Goal: Task Accomplishment & Management: Manage account settings

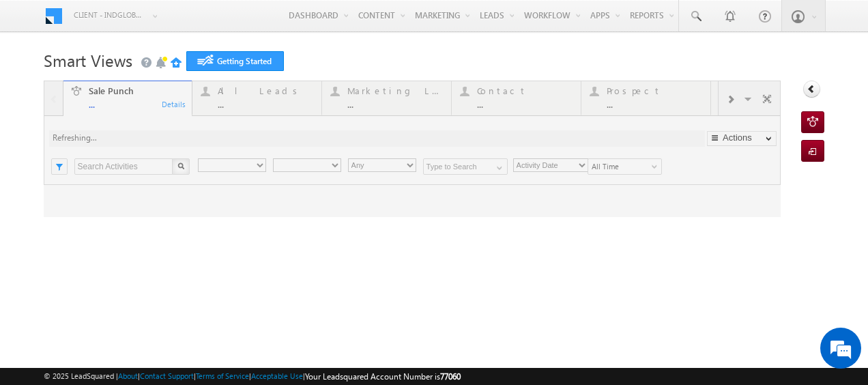
type input "Any Owner"
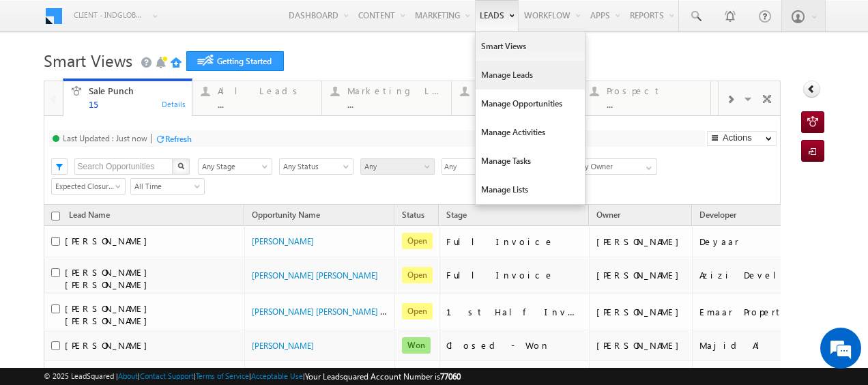
click at [488, 69] on link "Manage Leads" at bounding box center [529, 75] width 109 height 29
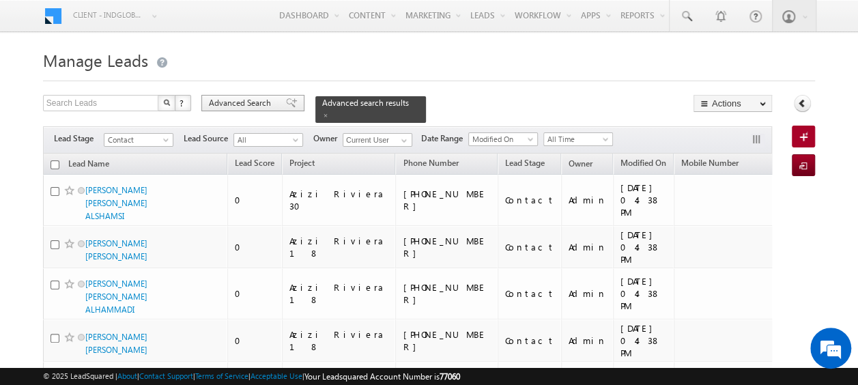
click at [244, 104] on span "Advanced Search" at bounding box center [242, 103] width 66 height 12
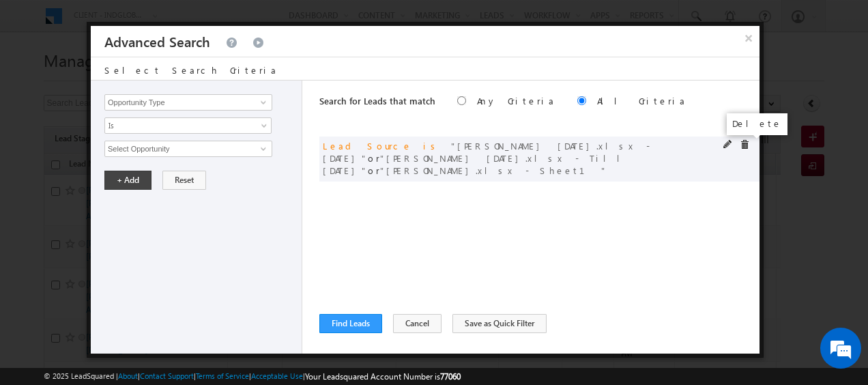
click at [746, 143] on span at bounding box center [745, 145] width 10 height 10
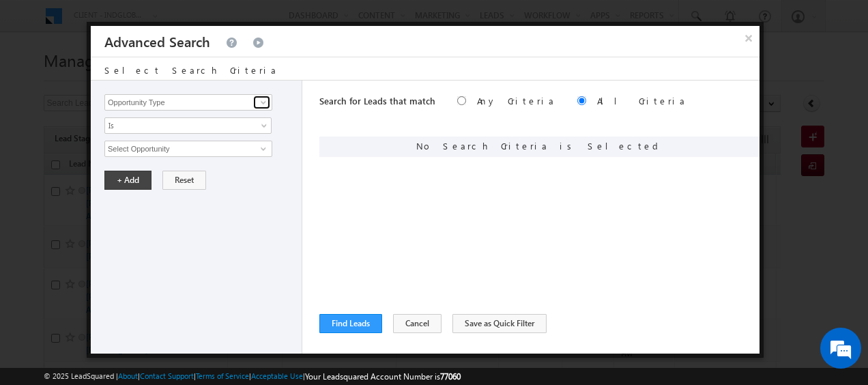
click at [265, 100] on span at bounding box center [263, 102] width 11 height 11
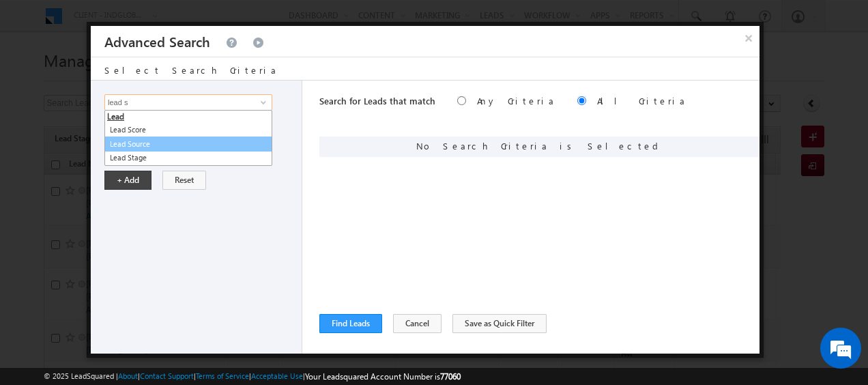
click at [172, 141] on link "Lead Source" at bounding box center [188, 144] width 168 height 16
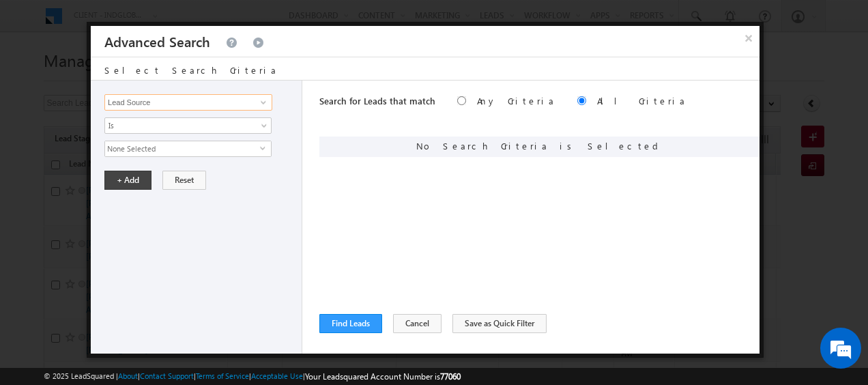
type input "Lead Source"
click at [262, 146] on span "select" at bounding box center [265, 148] width 11 height 6
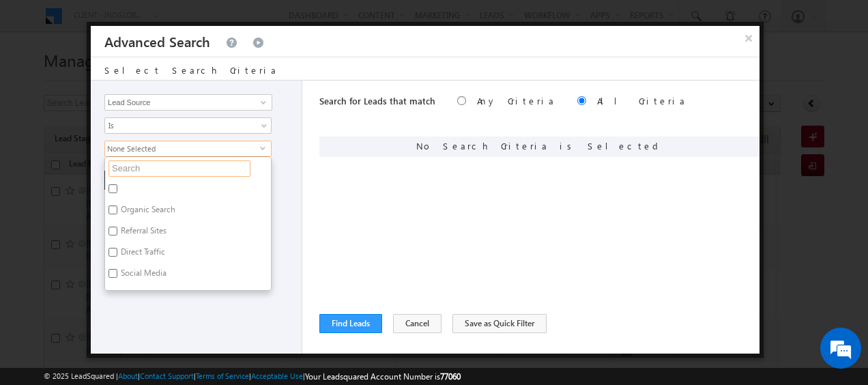
click at [181, 161] on input "text" at bounding box center [179, 168] width 142 height 16
type input "til"
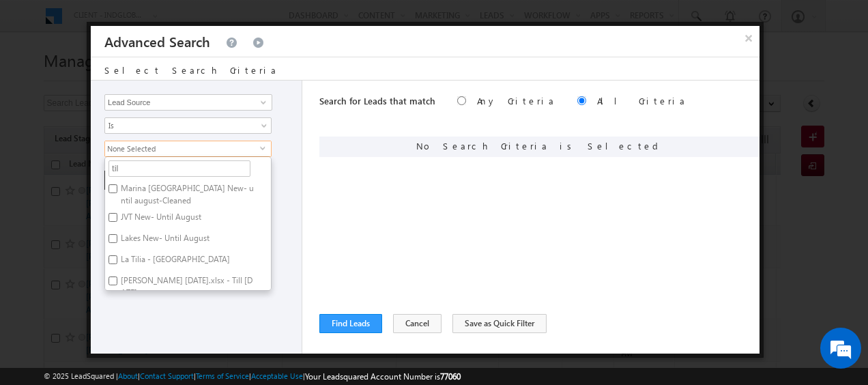
type input "tila"
click at [112, 186] on input "Tilal Al Ghaf - ELAN.xlsx - Sheet1" at bounding box center [112, 188] width 9 height 9
checkbox input "true"
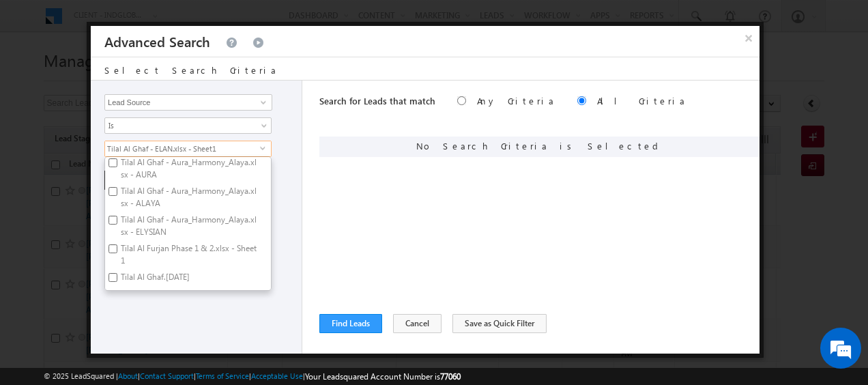
scroll to position [77, 0]
click at [116, 243] on input "Tilal Al Furjan Phase 1 & 2.xlsx - Sheet1" at bounding box center [112, 247] width 9 height 9
checkbox input "true"
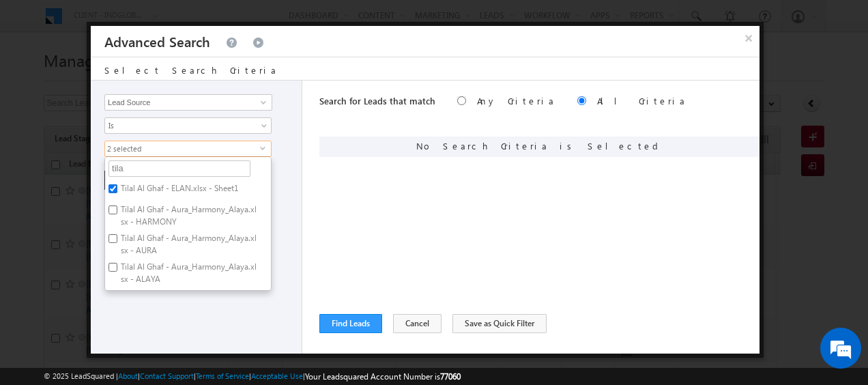
click at [112, 188] on input "Tilal Al Ghaf - ELAN.xlsx - Sheet1" at bounding box center [112, 188] width 9 height 9
checkbox input "false"
click at [281, 190] on div "Opportunity Type Lead Activity Task Sales Group Prospect Id Address 1 Address 2…" at bounding box center [196, 216] width 211 height 273
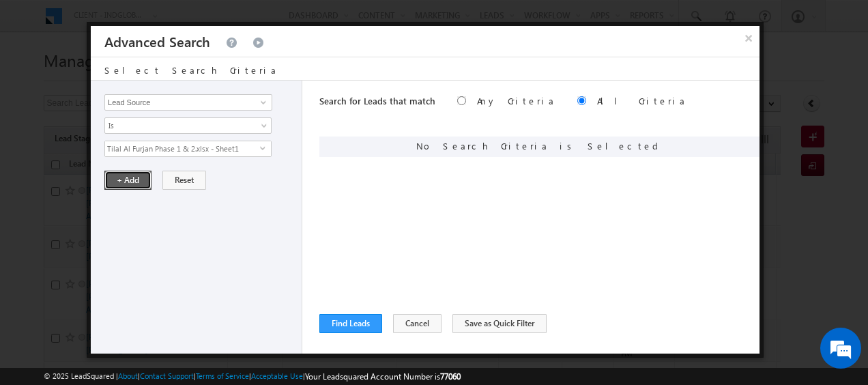
click at [126, 179] on button "+ Add" at bounding box center [127, 180] width 47 height 19
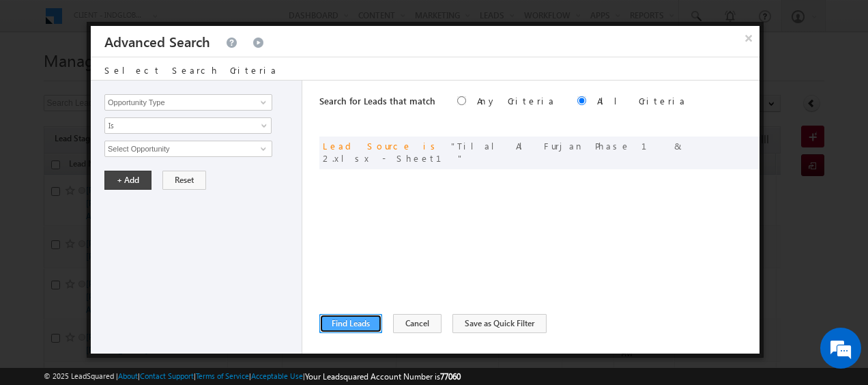
click at [345, 316] on button "Find Leads" at bounding box center [350, 323] width 63 height 19
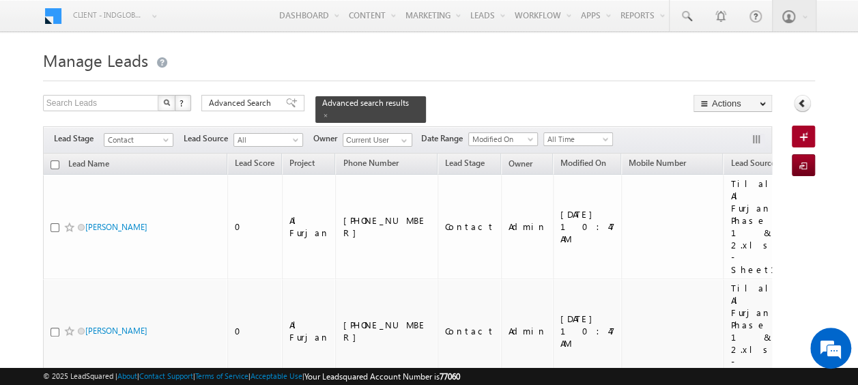
click at [53, 160] on input "checkbox" at bounding box center [54, 164] width 9 height 9
checkbox input "true"
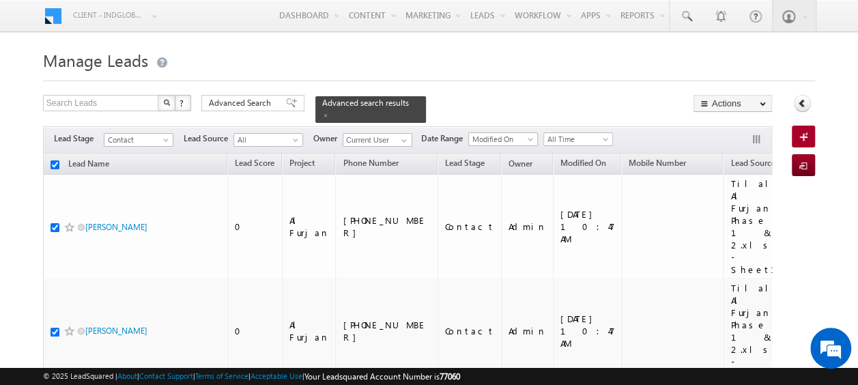
checkbox input "true"
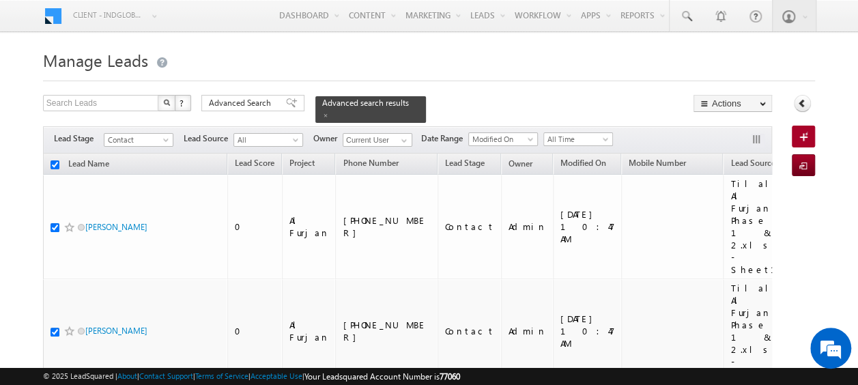
checkbox input "true"
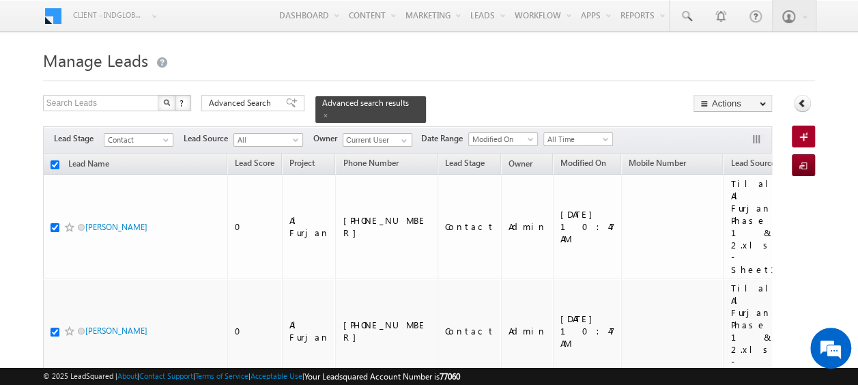
checkbox input "true"
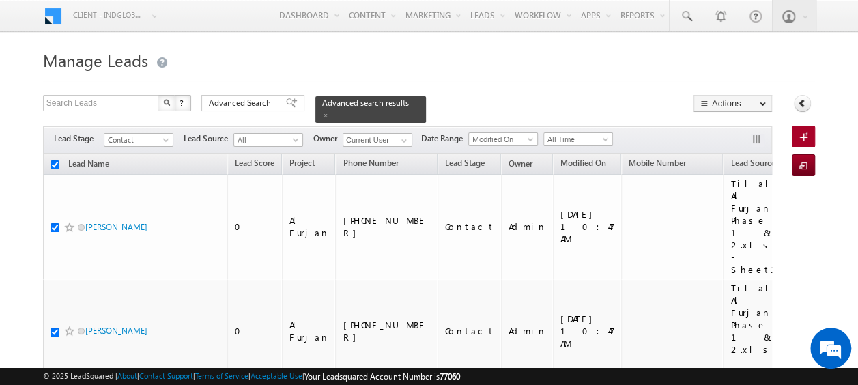
checkbox input "true"
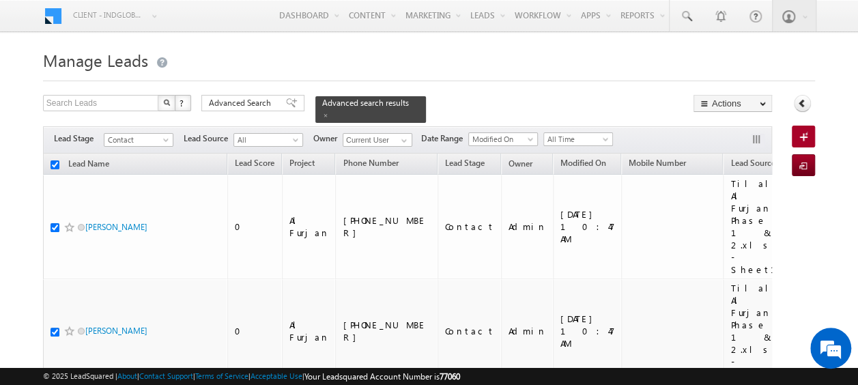
checkbox input "true"
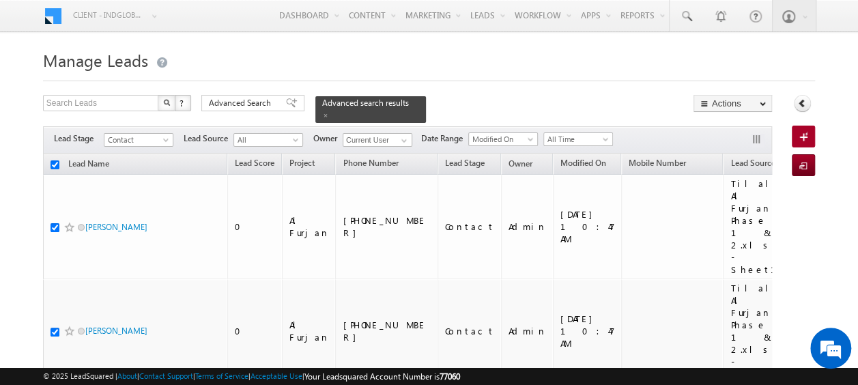
checkbox input "true"
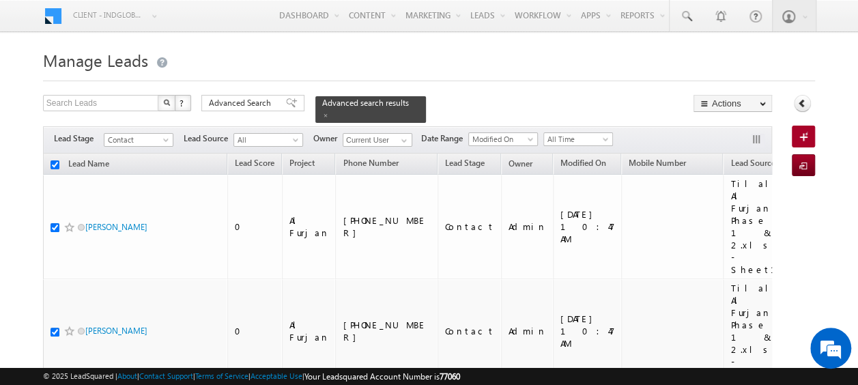
checkbox input "true"
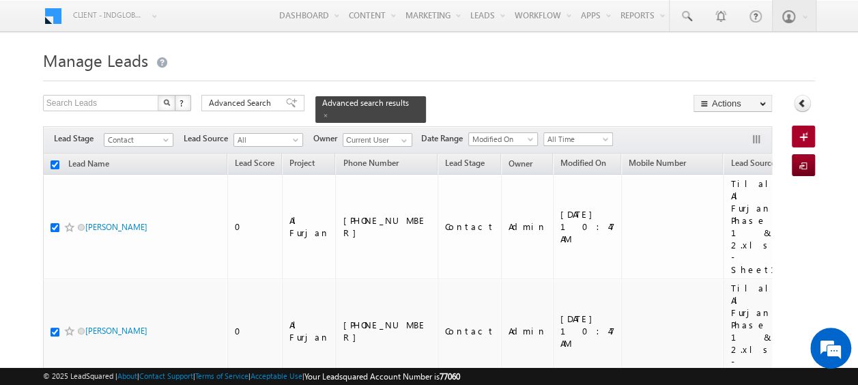
checkbox input "true"
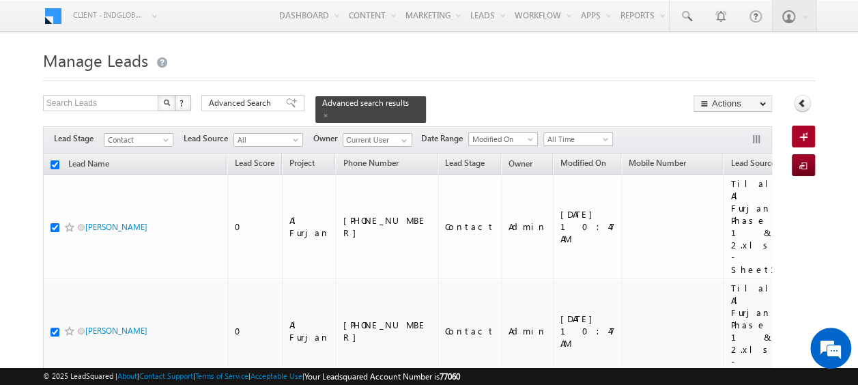
checkbox input "true"
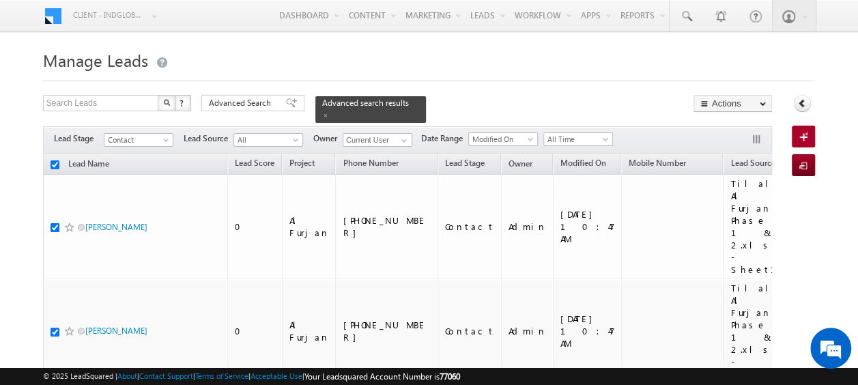
checkbox input "true"
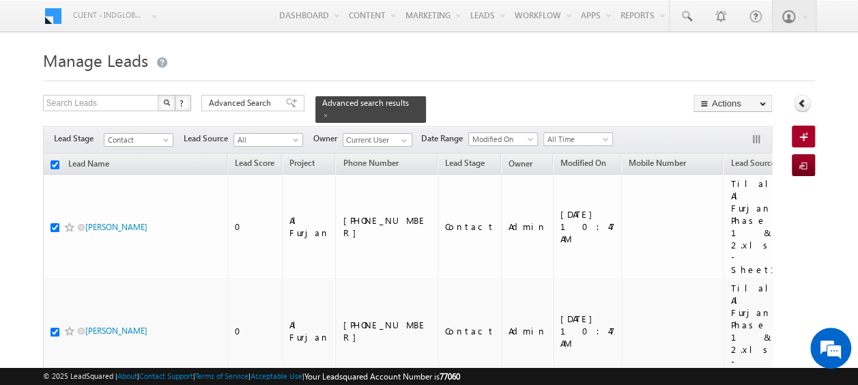
checkbox input "true"
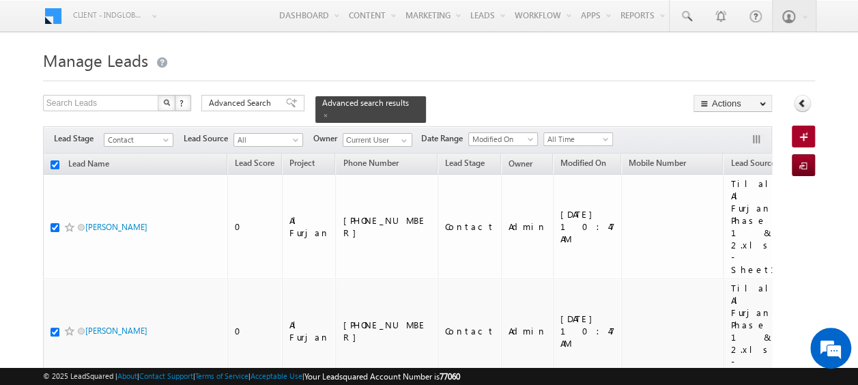
checkbox input "true"
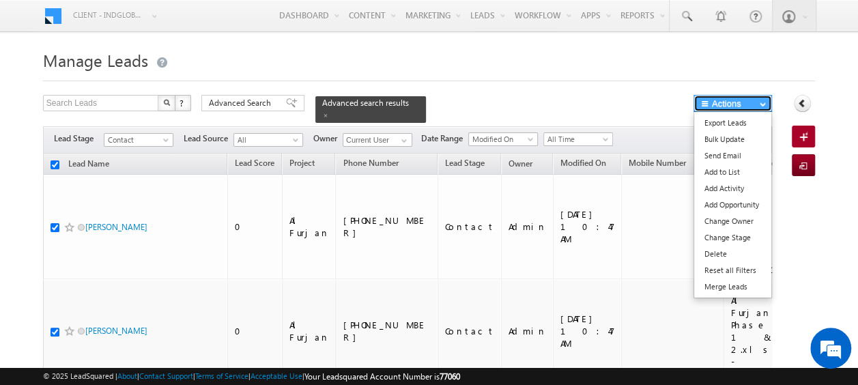
click at [717, 96] on button "Actions" at bounding box center [732, 103] width 78 height 17
click at [716, 139] on link "Bulk Update" at bounding box center [732, 139] width 77 height 16
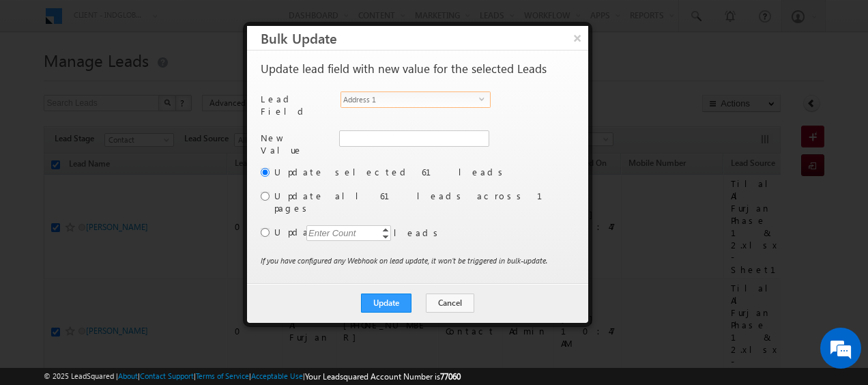
click at [481, 96] on span "select" at bounding box center [484, 99] width 11 height 6
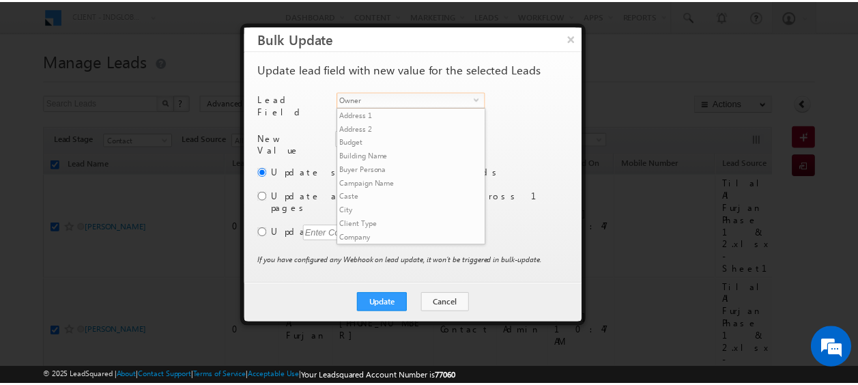
scroll to position [519, 0]
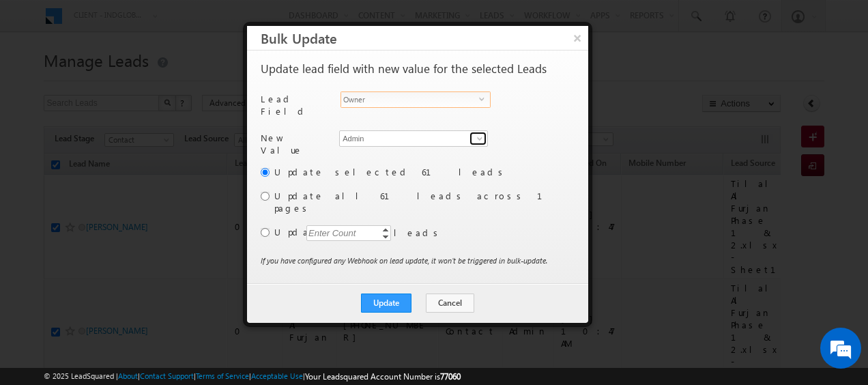
click at [480, 135] on span at bounding box center [479, 138] width 11 height 11
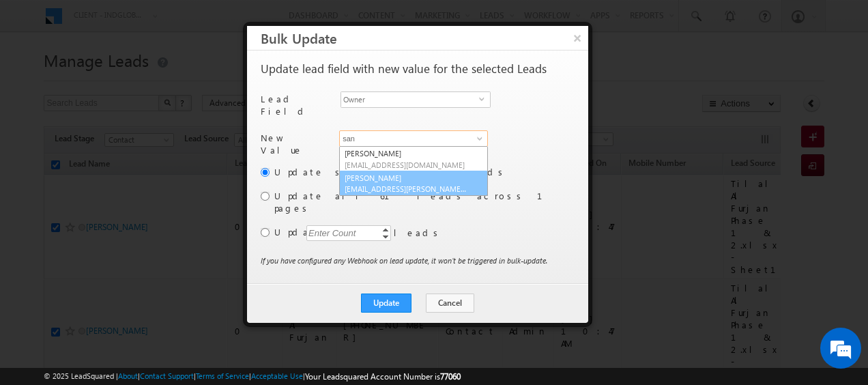
click at [402, 173] on link "[PERSON_NAME] [PERSON_NAME][EMAIL_ADDRESS][PERSON_NAME][DOMAIN_NAME]" at bounding box center [413, 184] width 149 height 26
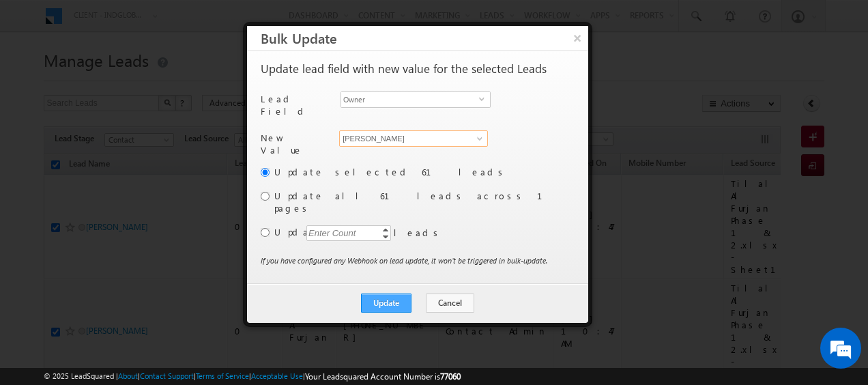
type input "[PERSON_NAME]"
click at [393, 293] on button "Update" at bounding box center [386, 302] width 50 height 19
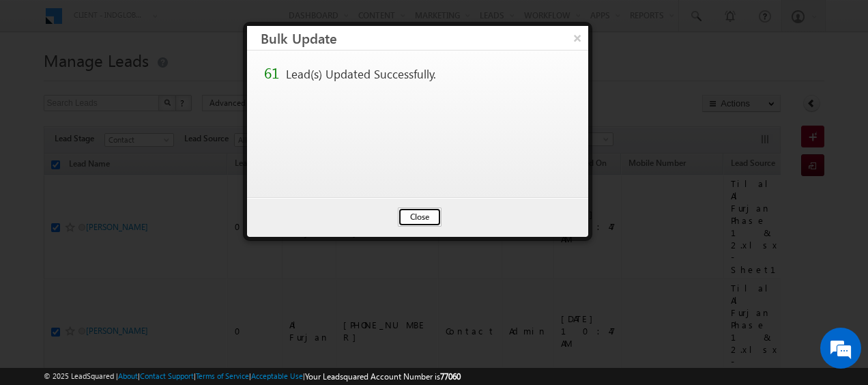
click at [412, 221] on button "Close" at bounding box center [420, 216] width 44 height 19
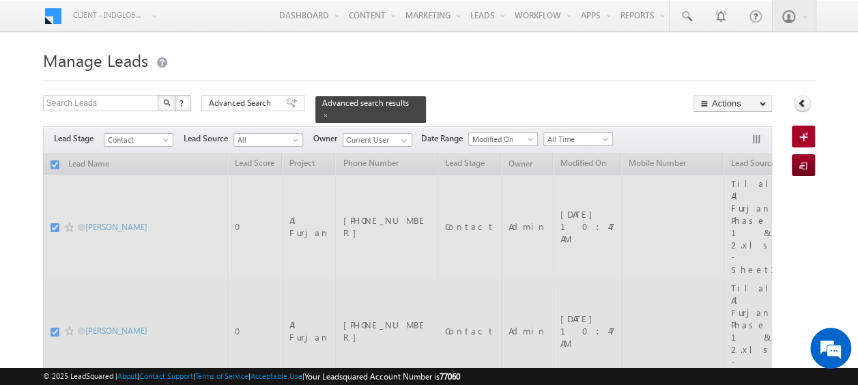
checkbox input "false"
